Goal: Navigation & Orientation: Find specific page/section

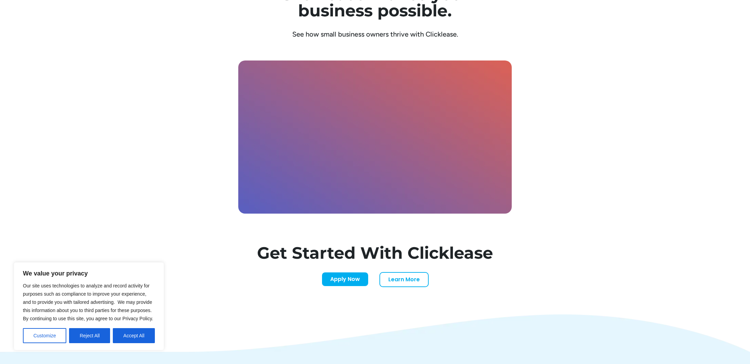
scroll to position [2360, 0]
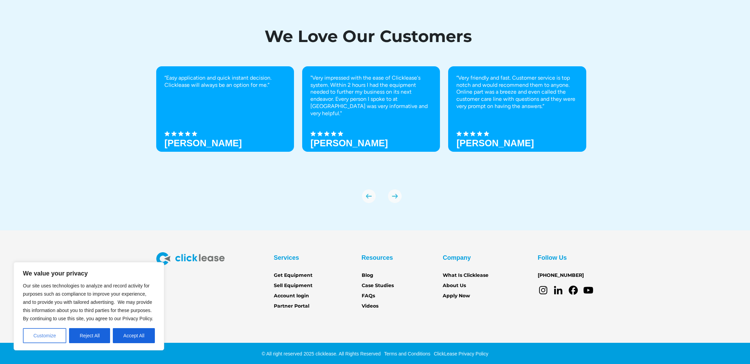
click at [47, 335] on button "Customize" at bounding box center [44, 335] width 43 height 15
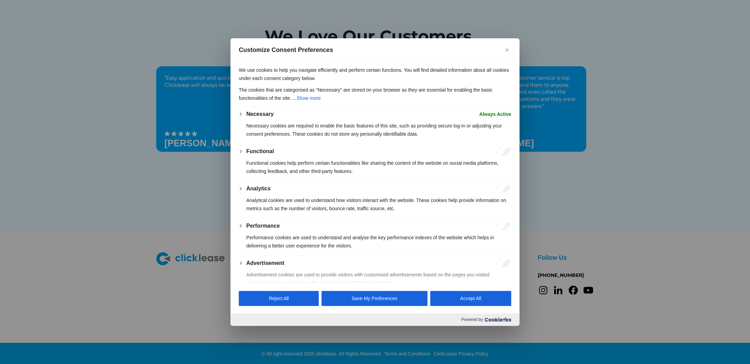
click at [178, 93] on div at bounding box center [375, 182] width 750 height 364
click at [296, 299] on button "Reject All" at bounding box center [279, 298] width 80 height 15
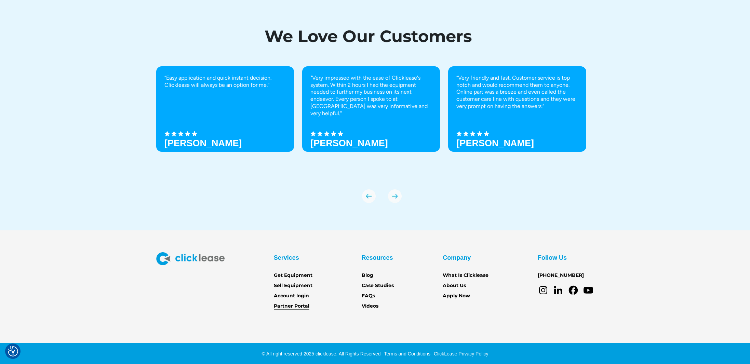
click at [298, 305] on link "Partner Portal" at bounding box center [292, 306] width 36 height 8
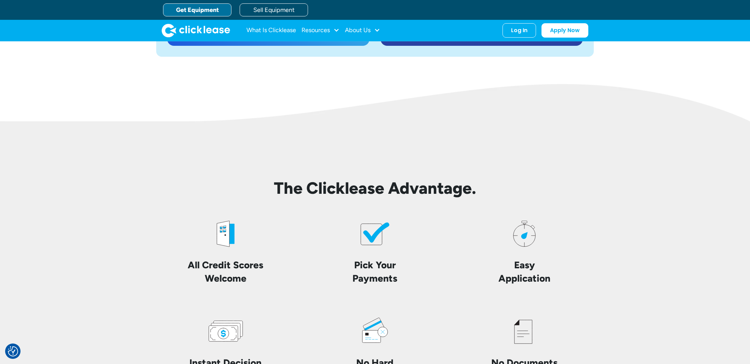
scroll to position [1170, 0]
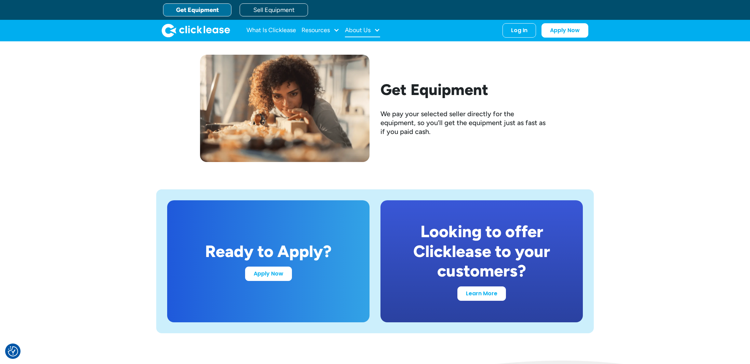
click at [369, 30] on div "About Us" at bounding box center [358, 30] width 26 height 0
click at [326, 35] on div "Resources" at bounding box center [320, 31] width 38 height 14
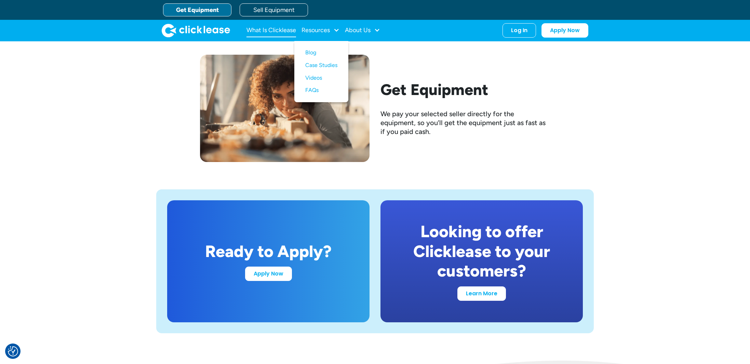
click at [270, 32] on link "What Is Clicklease" at bounding box center [271, 31] width 50 height 14
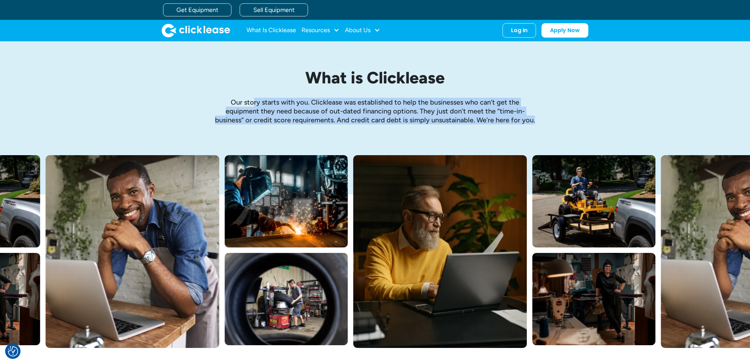
drag, startPoint x: 256, startPoint y: 100, endPoint x: 436, endPoint y: 130, distance: 182.1
click at [436, 130] on div "What is Clicklease Our story starts with you. Clicklease was established to hel…" at bounding box center [374, 98] width 437 height 114
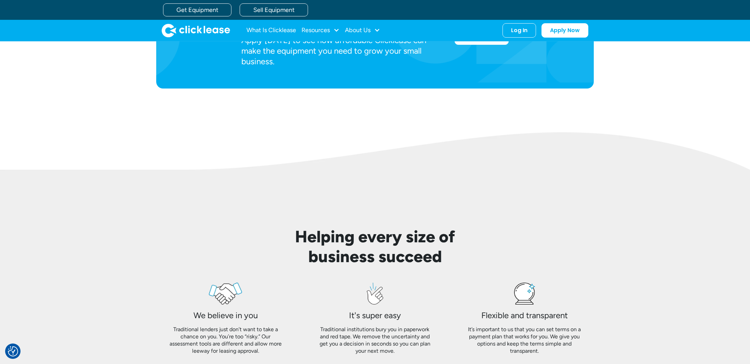
scroll to position [170, 0]
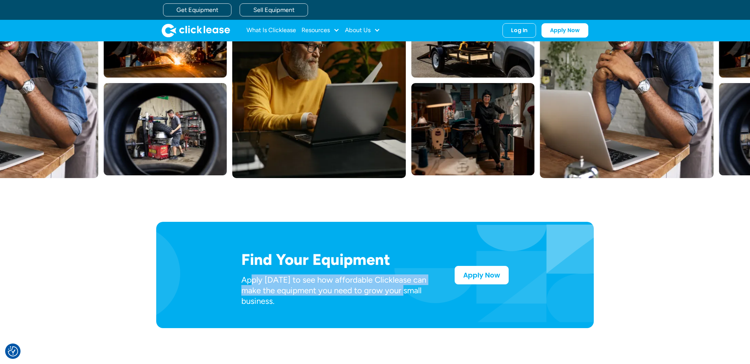
drag, startPoint x: 357, startPoint y: 290, endPoint x: 410, endPoint y: 292, distance: 53.3
click at [410, 292] on p "Apply [DATE] to see how affordable Clicklease can make the equipment you need t…" at bounding box center [336, 290] width 191 height 32
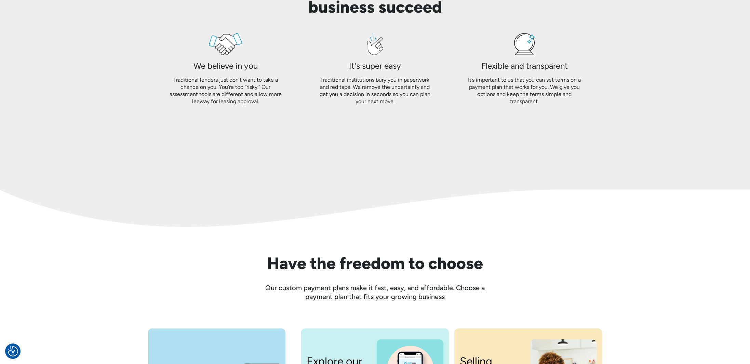
scroll to position [887, 0]
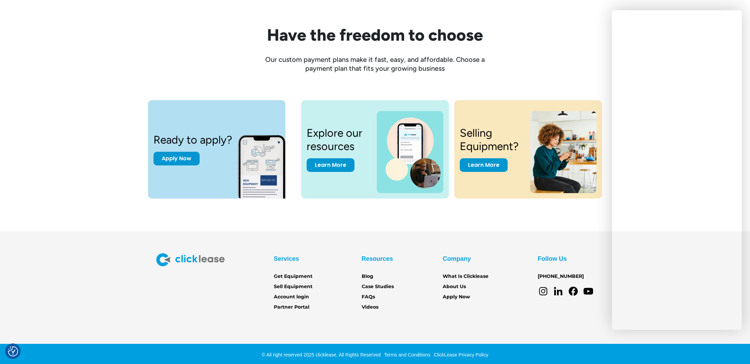
click at [563, 231] on section "Services Get Equipment Sell Equipment Account login Partner Portal Resources Bl…" at bounding box center [375, 298] width 750 height 135
click at [545, 217] on div "Ready to apply? Apply Now Explore our resources Learn More Selling Equipment? L…" at bounding box center [375, 152] width 722 height 159
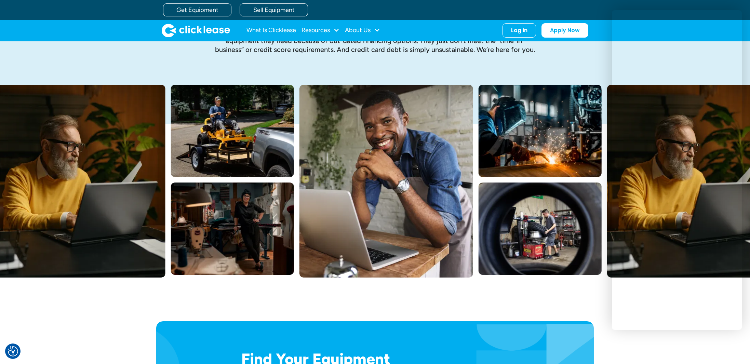
scroll to position [0, 0]
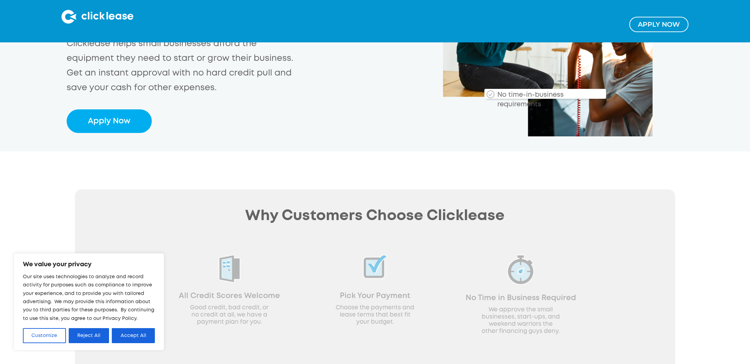
scroll to position [285, 0]
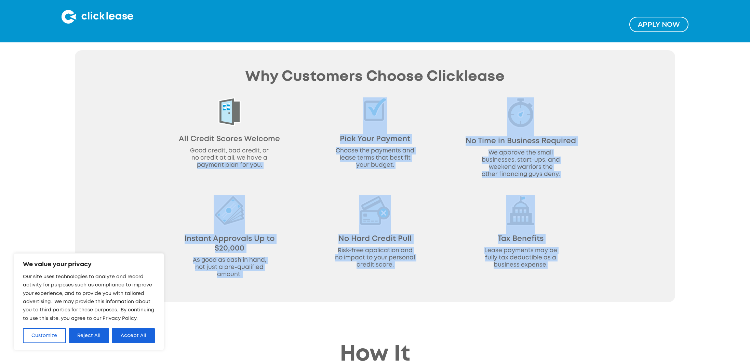
drag, startPoint x: 245, startPoint y: 170, endPoint x: 535, endPoint y: 289, distance: 314.4
click at [535, 289] on div "Why Customers Choose Clicklease All Credit Scores Welcome Good credit, bad cred…" at bounding box center [375, 176] width 600 height 252
click at [73, 333] on button "Reject All" at bounding box center [89, 335] width 41 height 15
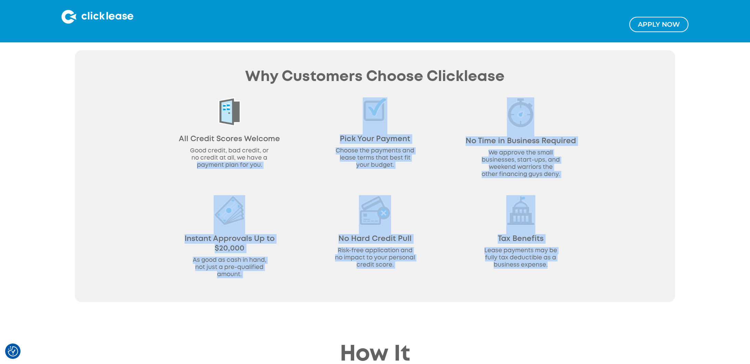
click at [127, 288] on div "Why Customers Choose Clicklease All Credit Scores Welcome Good credit, bad cred…" at bounding box center [375, 176] width 600 height 252
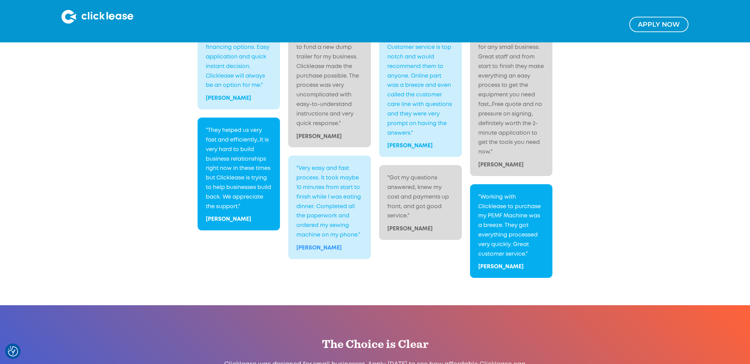
scroll to position [1360, 0]
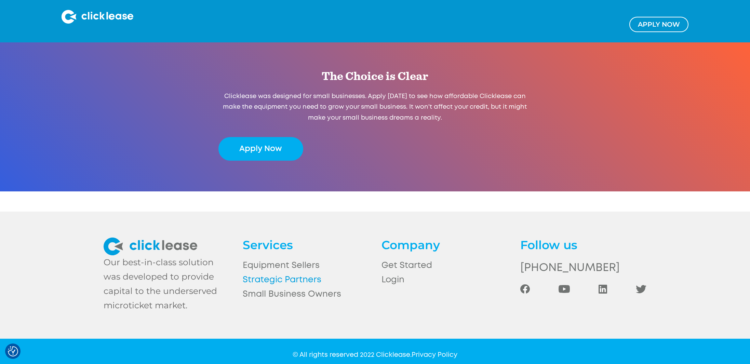
click at [285, 273] on link "Strategic Partners" at bounding box center [306, 280] width 126 height 14
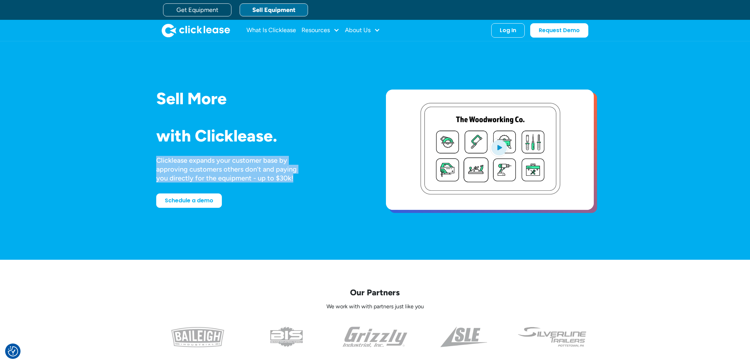
drag, startPoint x: 168, startPoint y: 151, endPoint x: 295, endPoint y: 176, distance: 129.5
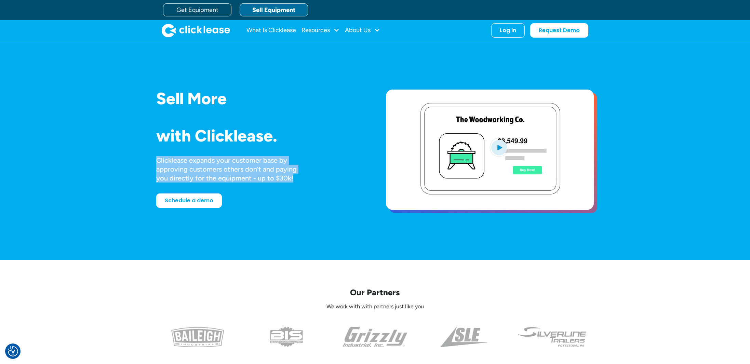
click at [295, 176] on div "Sell More Trailers Mowers Everything Welders Scrubbers Pizza Ovens Bandsaws 3D …" at bounding box center [260, 151] width 208 height 122
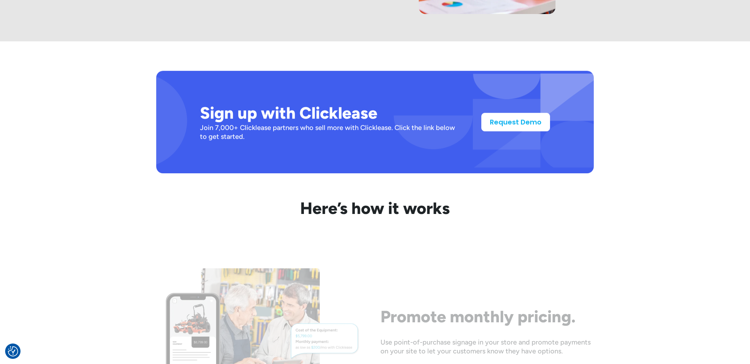
scroll to position [343, 0]
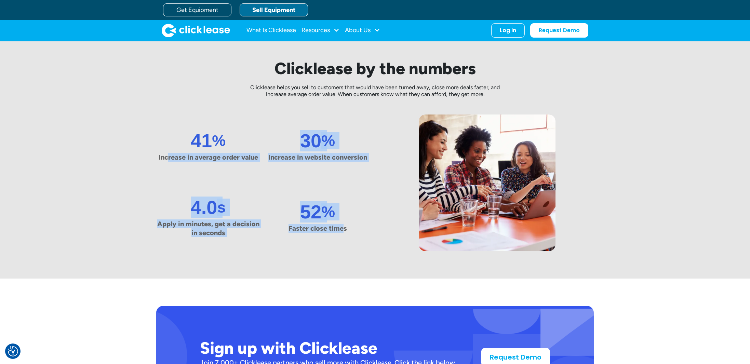
drag, startPoint x: 210, startPoint y: 155, endPoint x: 342, endPoint y: 231, distance: 152.4
click at [342, 231] on div "41 % Increase in average order value 30 % Increase in website conversion 4.0 s …" at bounding box center [262, 182] width 213 height 137
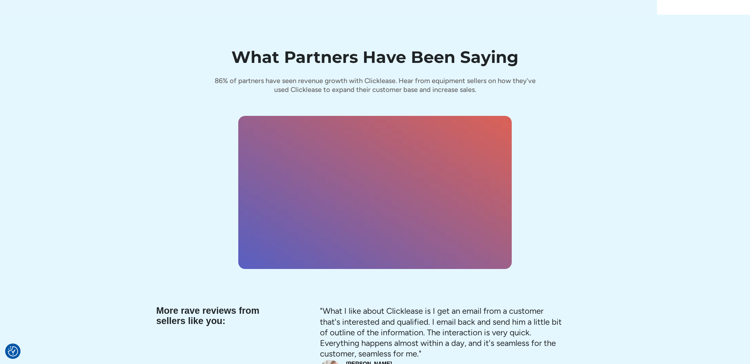
scroll to position [2838, 0]
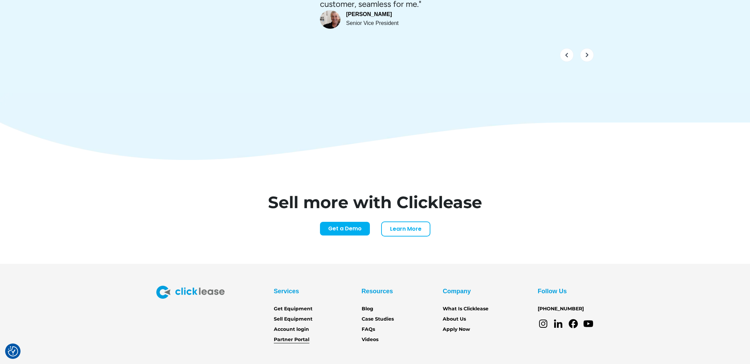
click at [307, 336] on link "Partner Portal" at bounding box center [292, 340] width 36 height 8
